Goal: Task Accomplishment & Management: Use online tool/utility

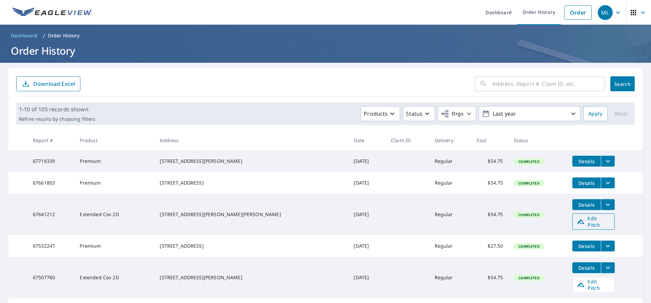
click at [577, 222] on span "Edit Pitch" at bounding box center [594, 221] width 34 height 13
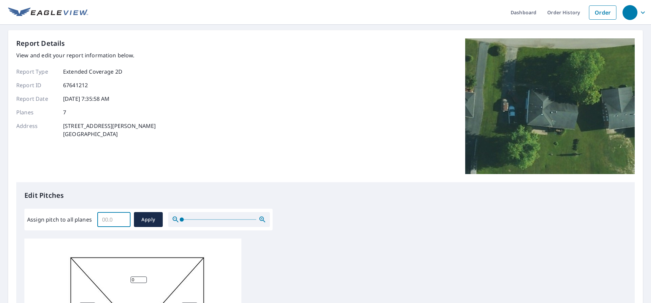
click at [110, 220] on input "Assign pitch to all planes" at bounding box center [113, 219] width 33 height 19
type input "5"
click at [149, 220] on span "Apply" at bounding box center [148, 219] width 18 height 8
type input "5"
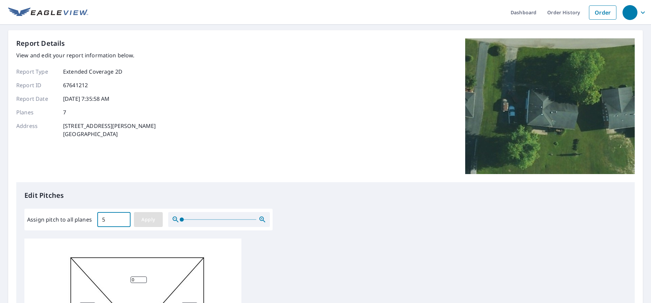
type input "5"
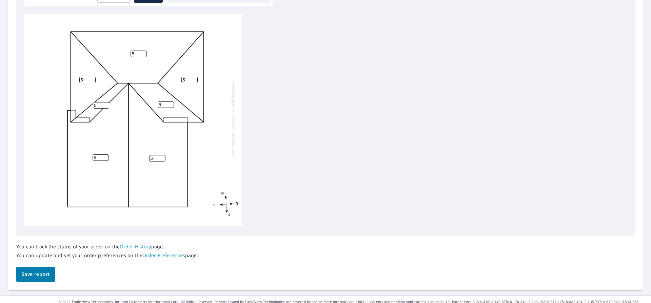
scroll to position [234, 0]
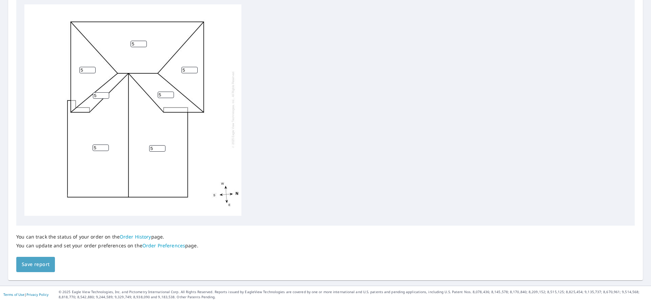
click at [40, 264] on span "Save report" at bounding box center [36, 264] width 28 height 8
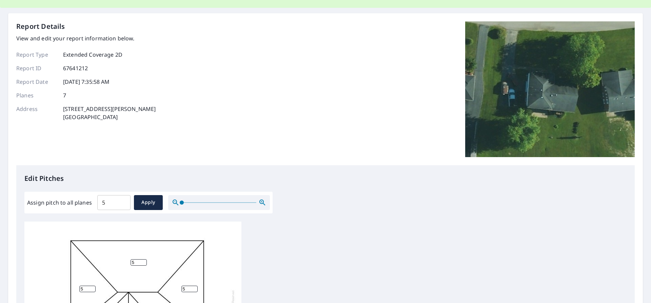
scroll to position [0, 0]
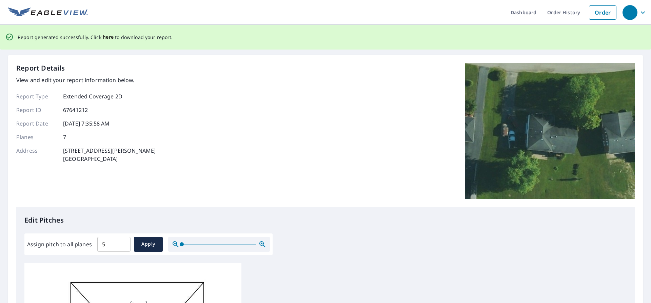
click at [105, 35] on span "here" at bounding box center [108, 37] width 11 height 8
